Goal: Check status: Check status

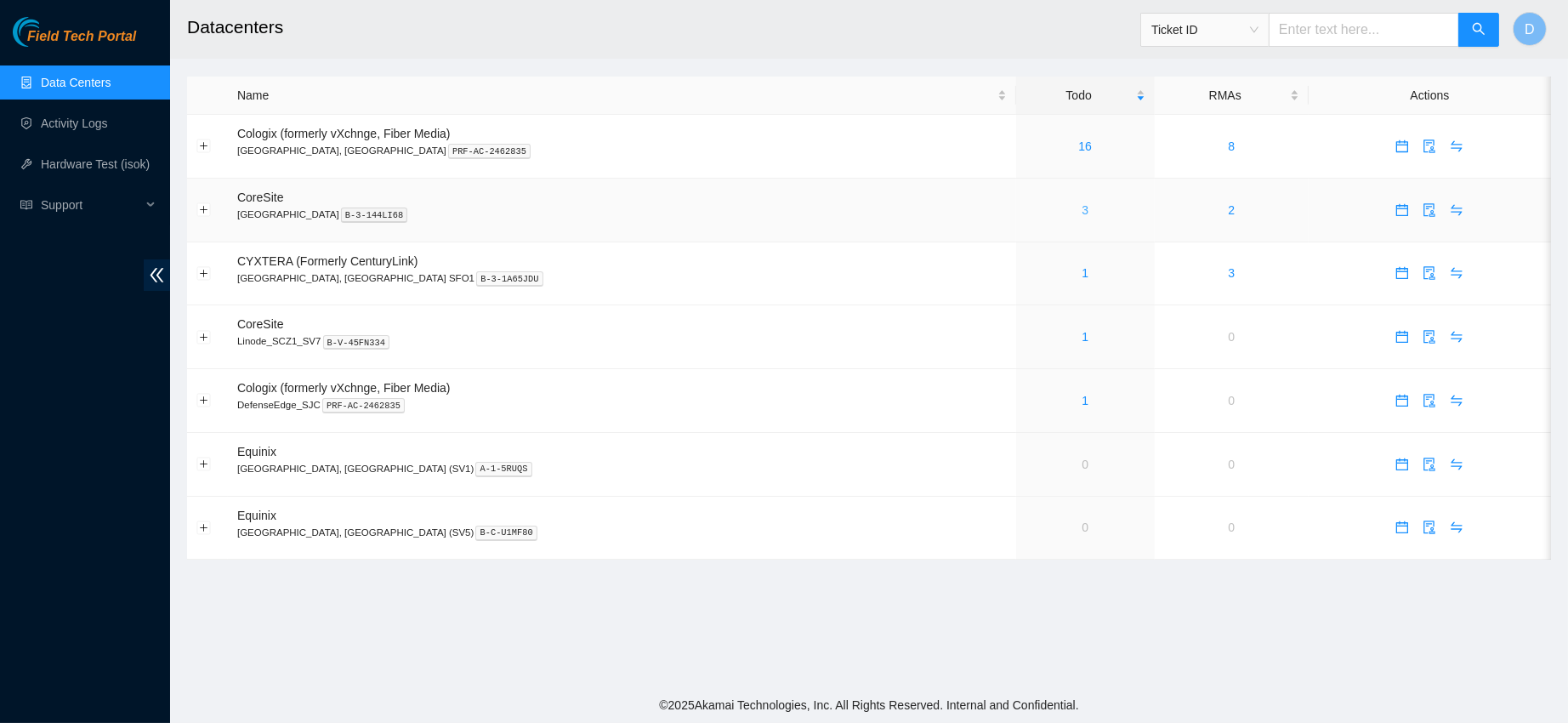
click at [1082, 210] on link "3" at bounding box center [1085, 210] width 7 height 14
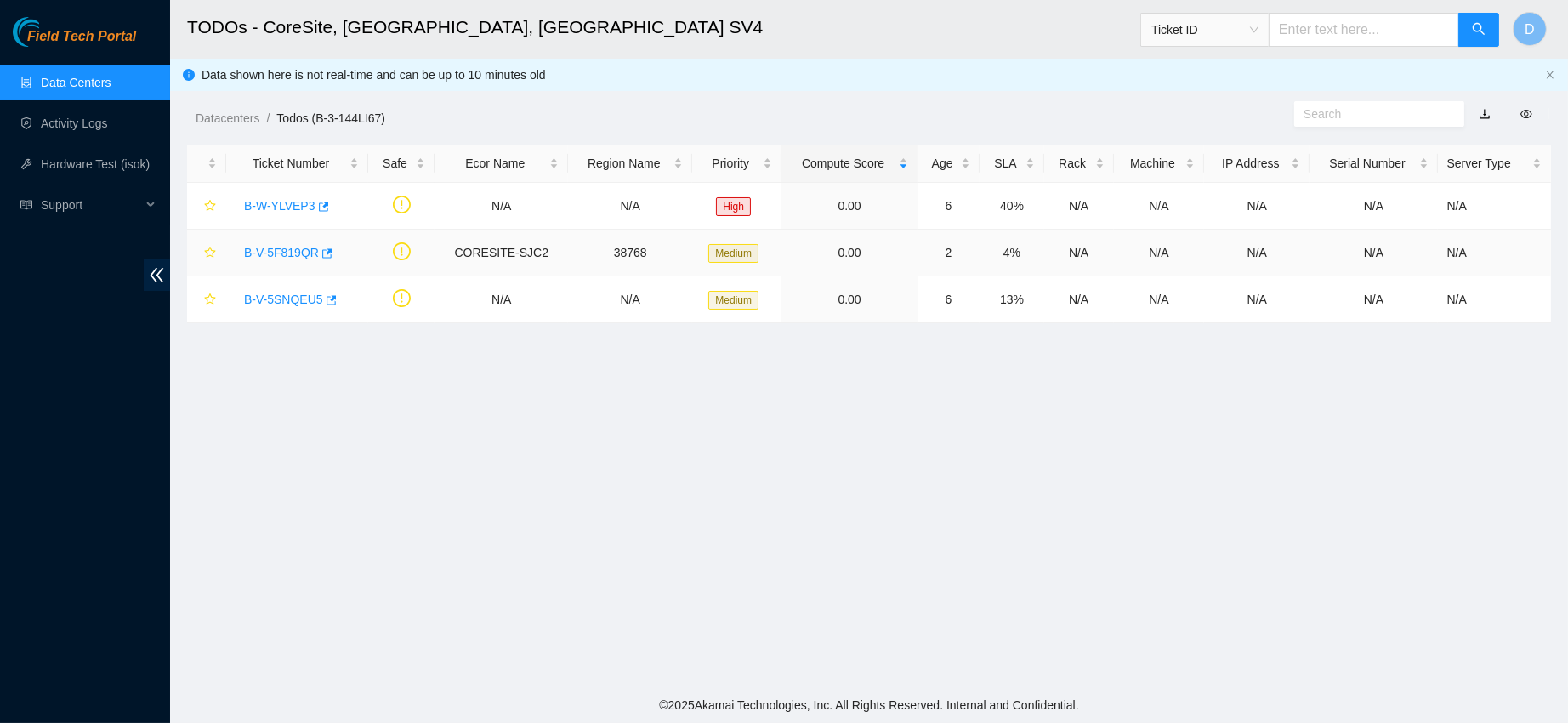
click at [275, 258] on link "B-V-5F819QR" at bounding box center [281, 253] width 75 height 14
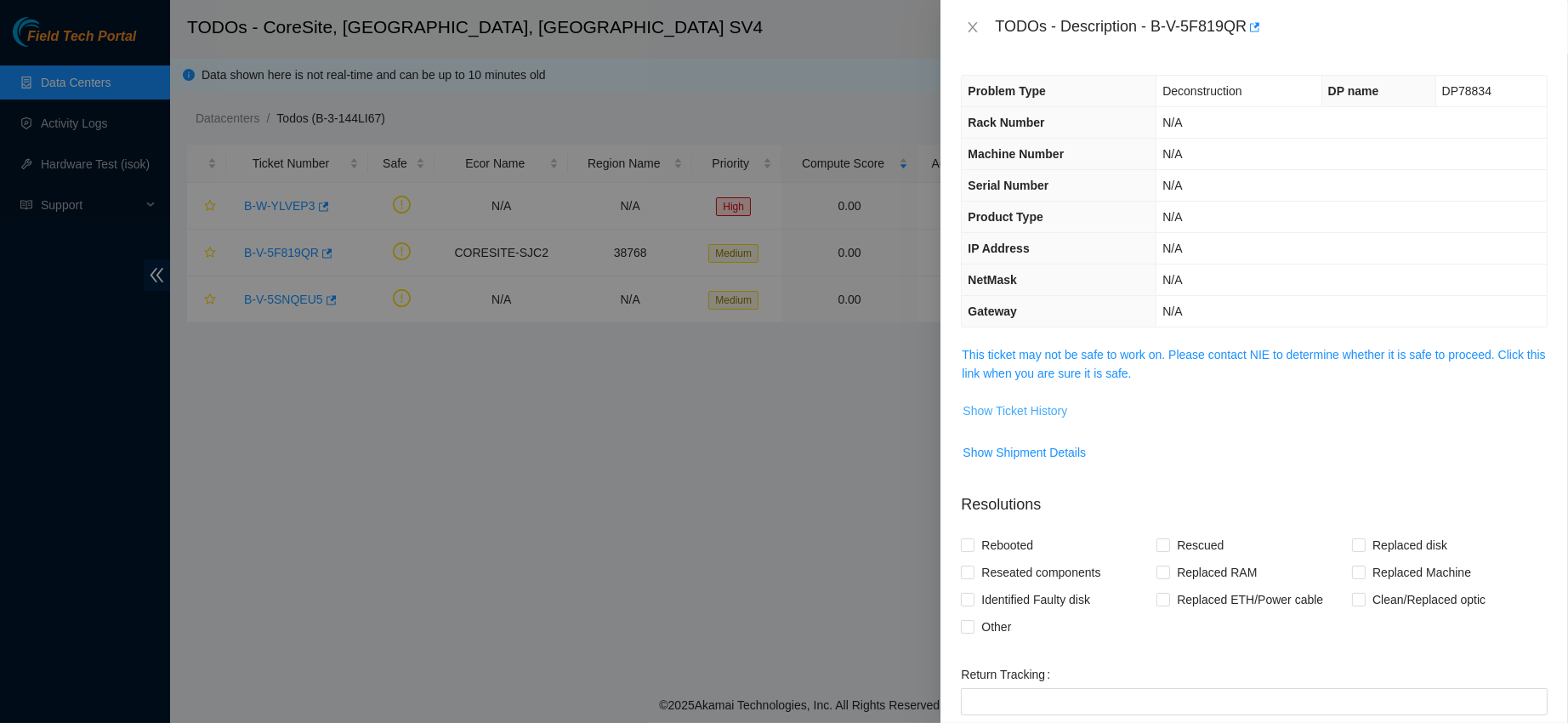
click at [1025, 404] on span "Show Ticket History" at bounding box center [1015, 410] width 105 height 18
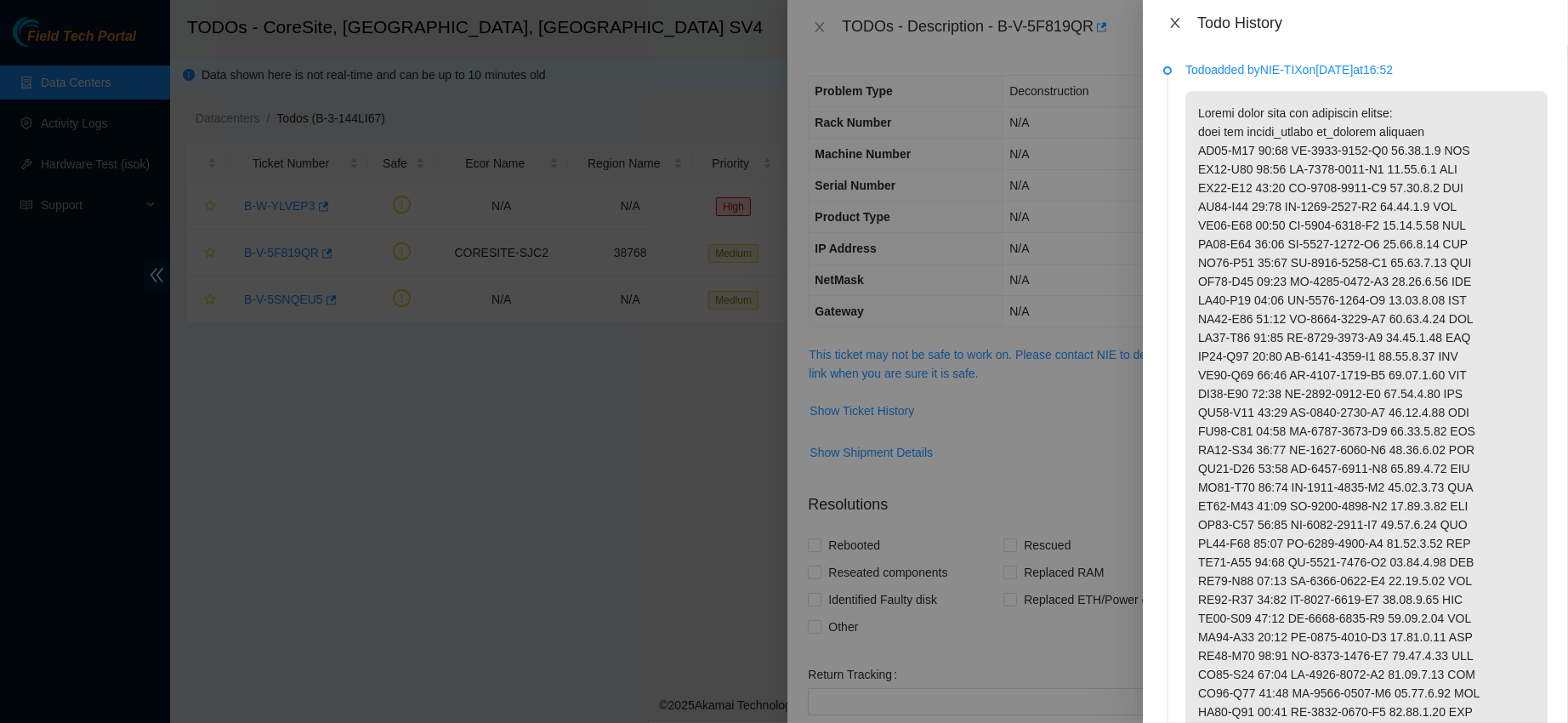
click at [1163, 26] on button "Close" at bounding box center [1175, 23] width 24 height 16
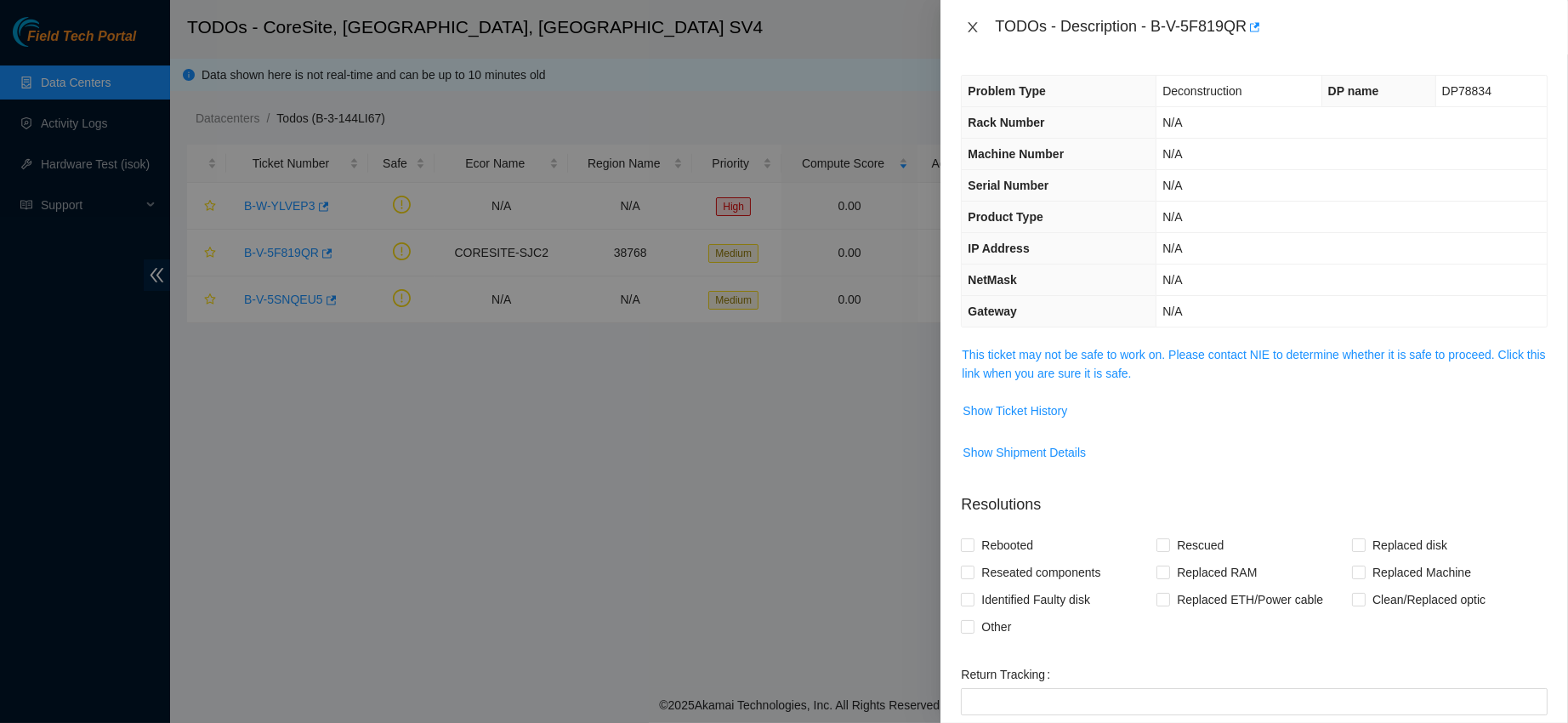
click at [968, 24] on icon "close" at bounding box center [973, 27] width 14 height 14
